Goal: Task Accomplishment & Management: Manage account settings

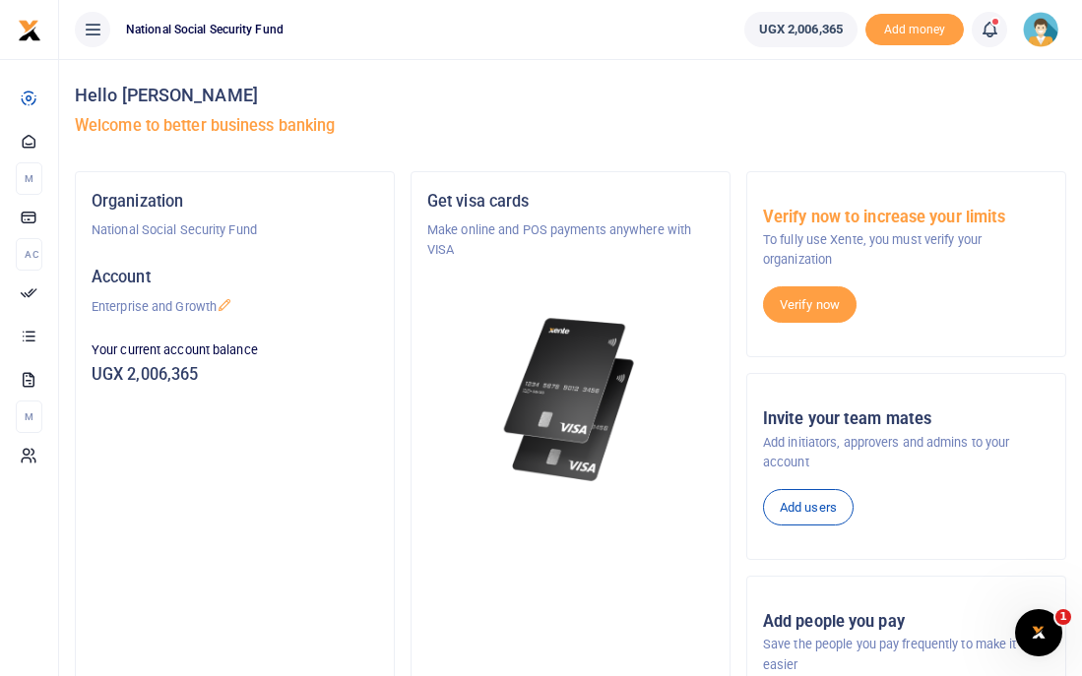
click at [980, 27] on icon at bounding box center [990, 30] width 20 height 22
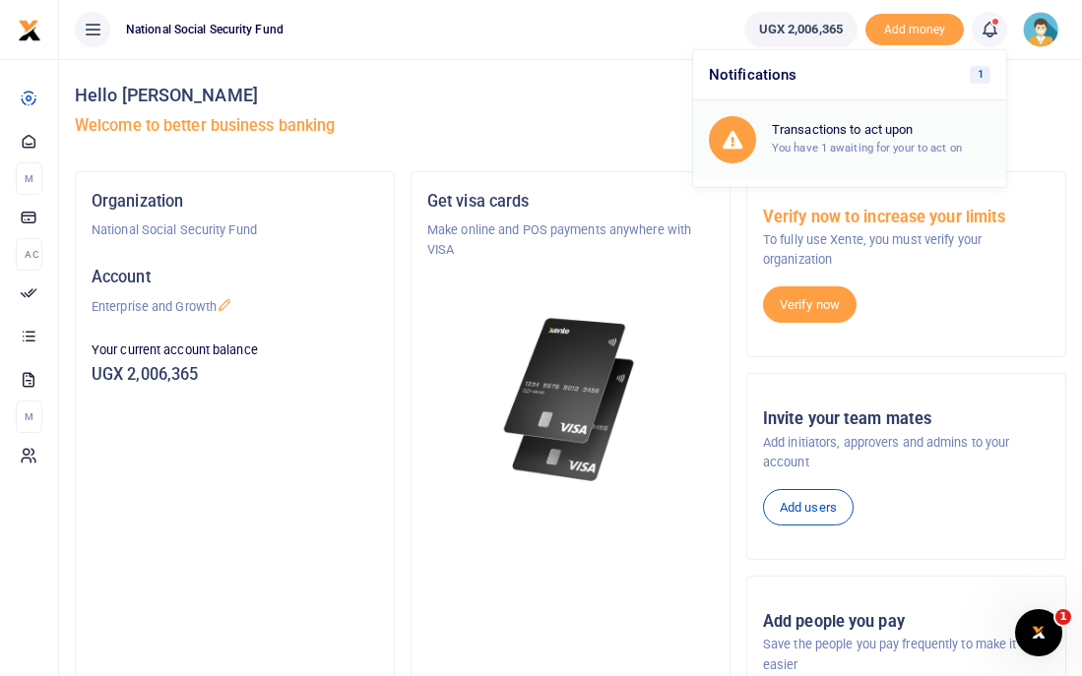
click at [852, 129] on h6 "Transactions to act upon" at bounding box center [881, 130] width 219 height 16
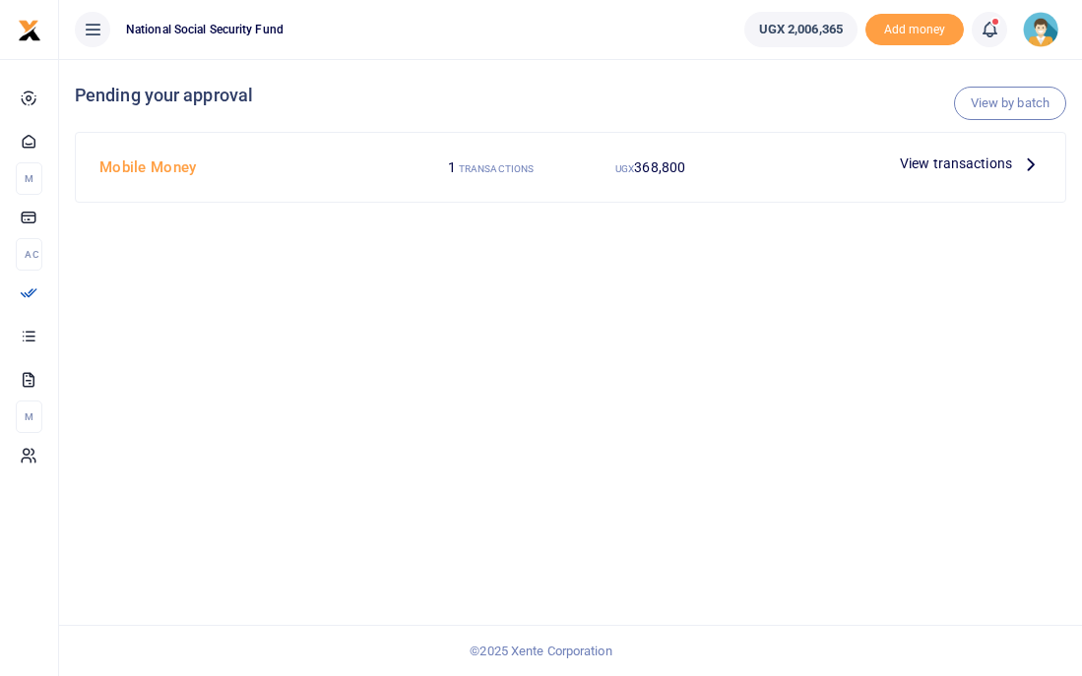
click at [992, 27] on icon at bounding box center [990, 30] width 20 height 22
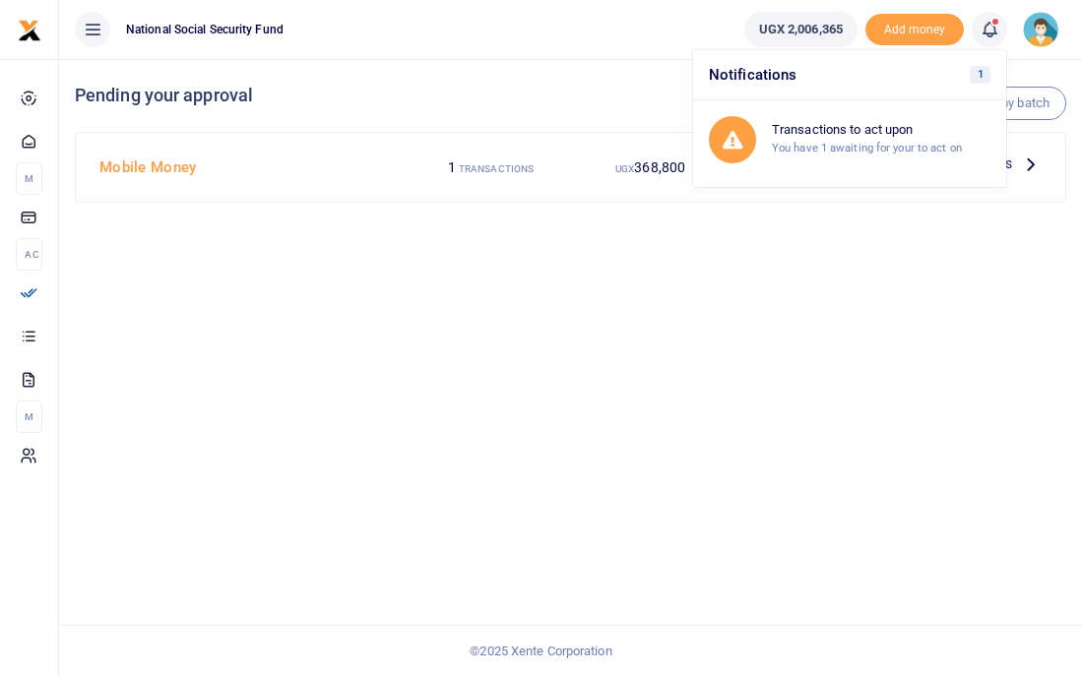
click at [645, 168] on span "368,800" at bounding box center [659, 168] width 51 height 16
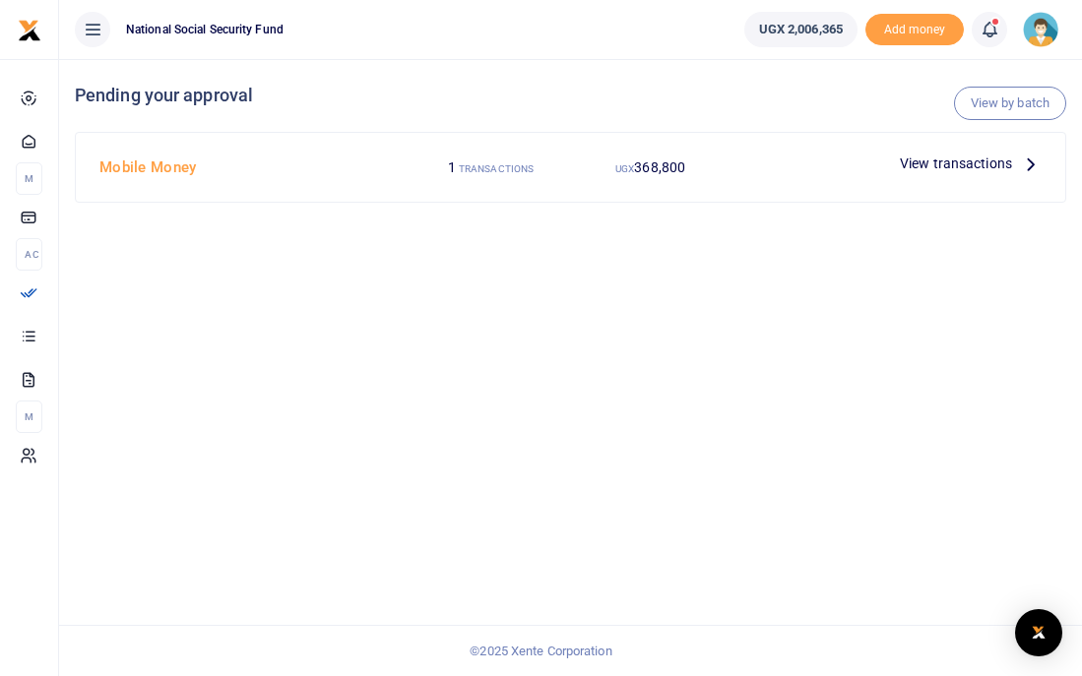
click at [664, 171] on span "368,800" at bounding box center [659, 168] width 51 height 16
click at [676, 166] on span "368,800" at bounding box center [659, 168] width 51 height 16
click at [967, 167] on span "View transactions" at bounding box center [956, 164] width 112 height 22
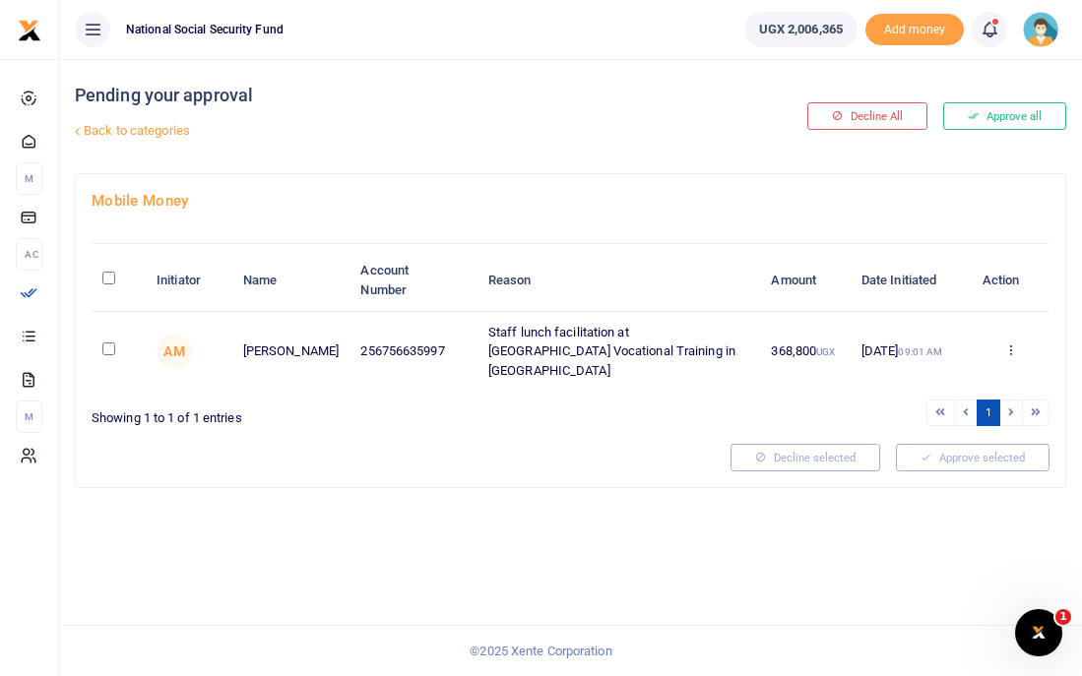
click at [108, 343] on input "checkbox" at bounding box center [108, 349] width 13 height 13
checkbox input "true"
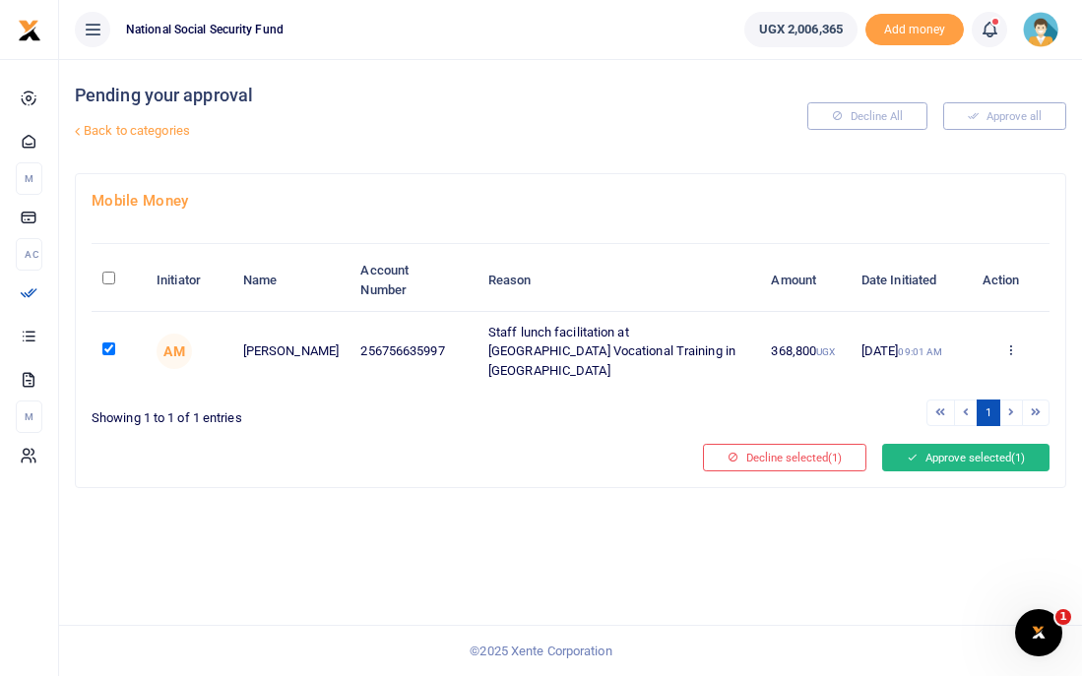
click at [941, 444] on button "Approve selected (1)" at bounding box center [965, 458] width 167 height 28
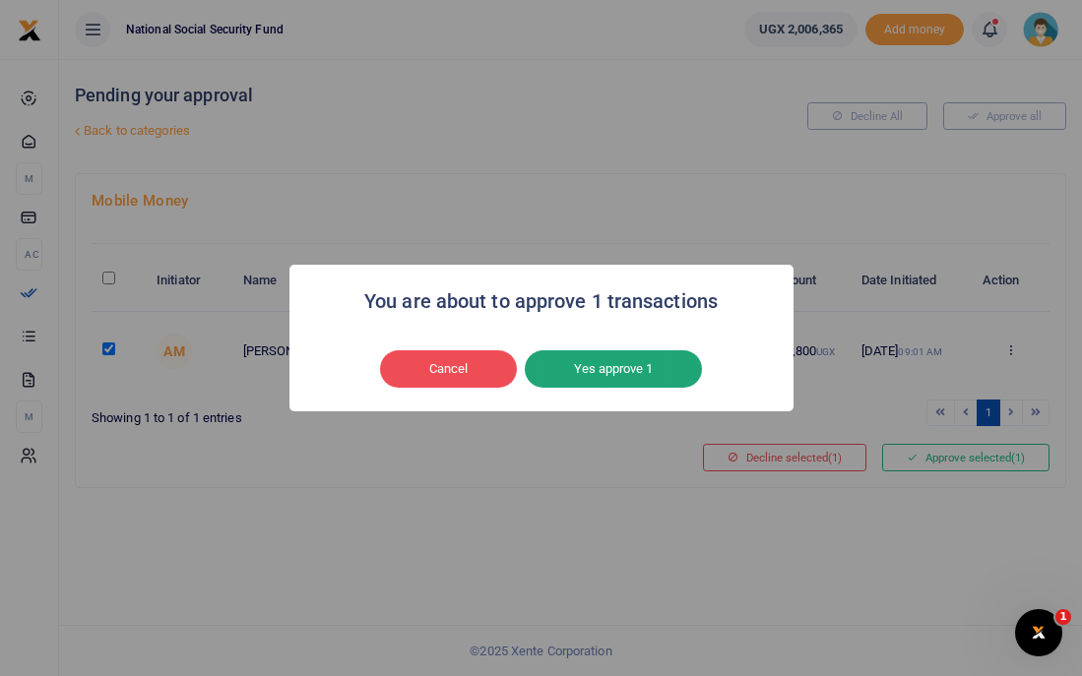
click at [615, 372] on button "Yes approve 1" at bounding box center [613, 369] width 177 height 37
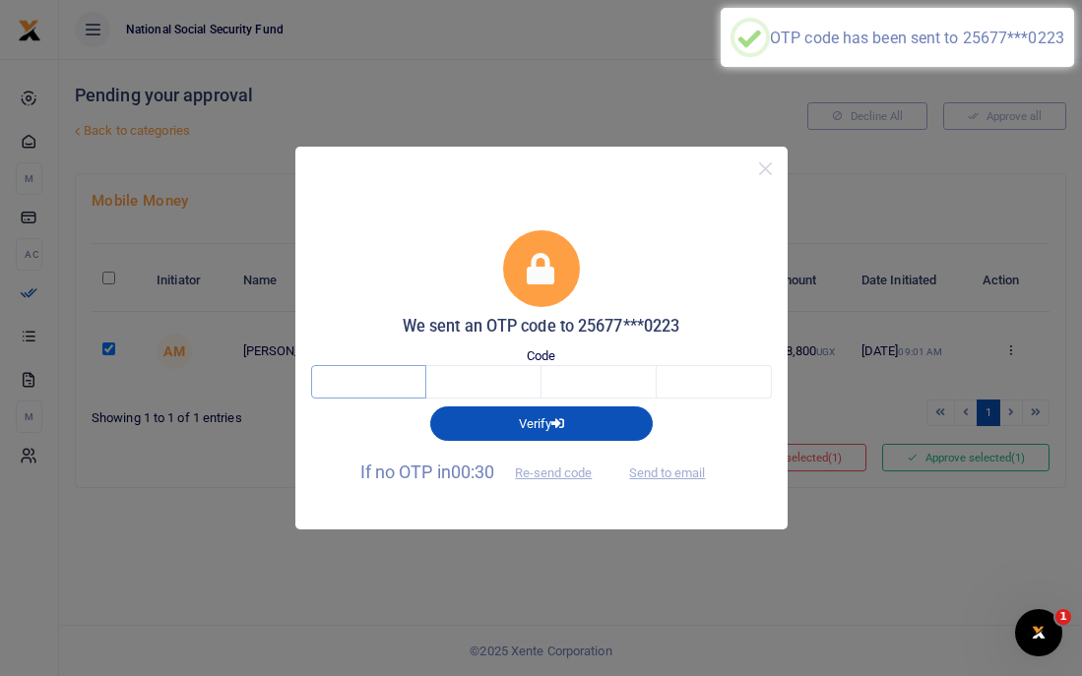
click at [386, 387] on input "text" at bounding box center [368, 381] width 115 height 33
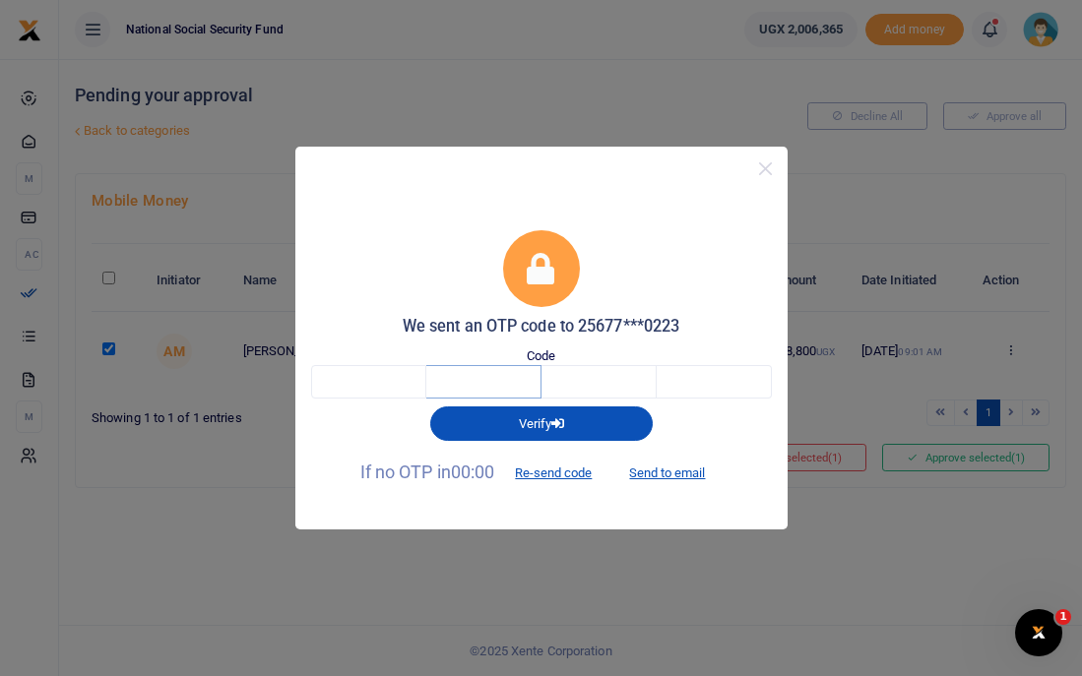
click at [484, 377] on input "text" at bounding box center [483, 381] width 115 height 33
click at [358, 390] on input "text" at bounding box center [368, 381] width 115 height 33
click at [488, 410] on button "Verify" at bounding box center [541, 423] width 223 height 33
click at [410, 387] on input "text" at bounding box center [368, 381] width 115 height 33
click at [672, 469] on button "Send to email" at bounding box center [666, 473] width 109 height 33
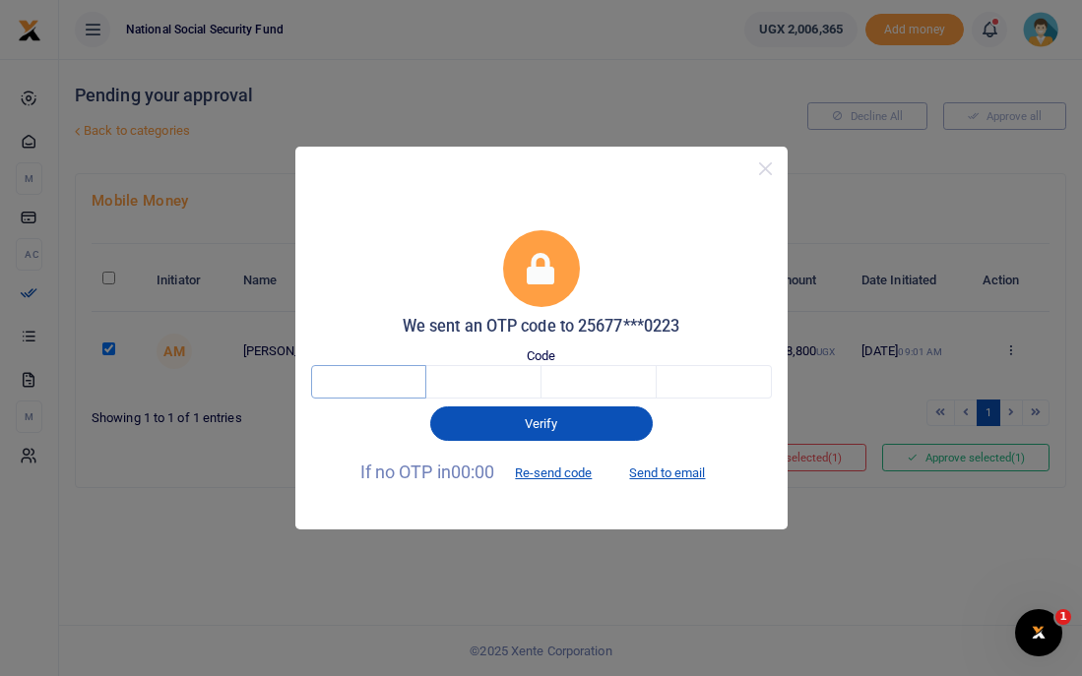
click at [362, 388] on input "text" at bounding box center [368, 381] width 115 height 33
type input "8"
type input "0"
type input "4"
